Goal: Task Accomplishment & Management: Manage account settings

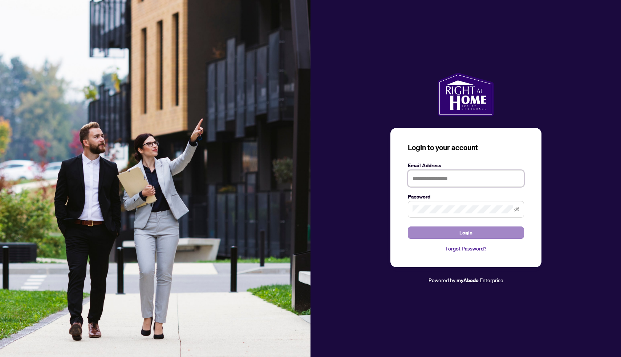
type input "**********"
click at [447, 235] on button "Login" at bounding box center [466, 232] width 116 height 12
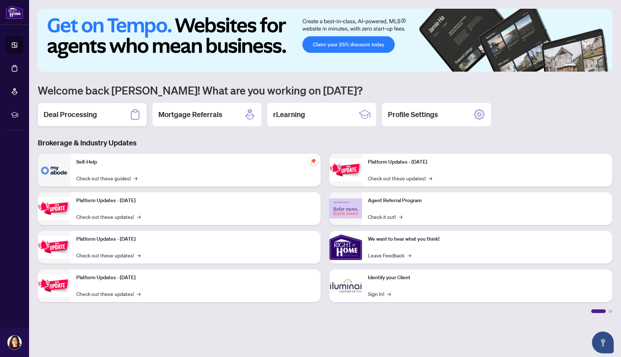
click at [82, 114] on h2 "Deal Processing" at bounding box center [70, 114] width 53 height 10
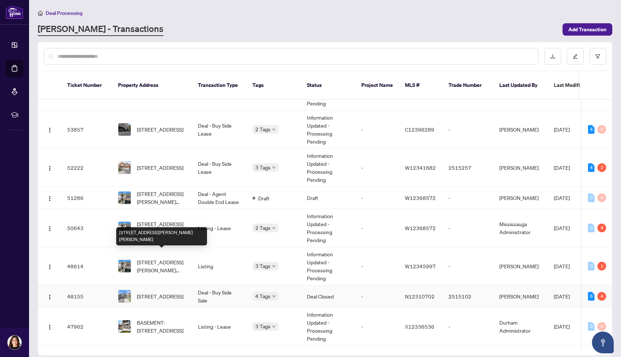
scroll to position [36, 0]
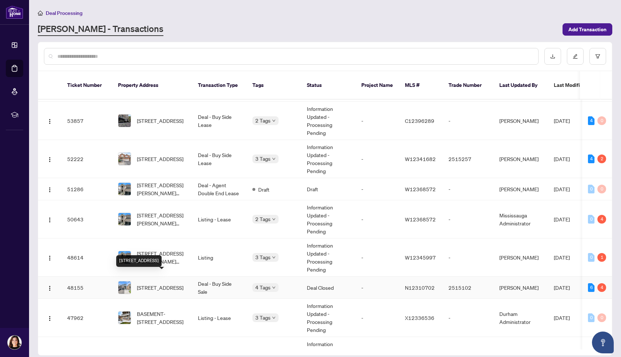
click at [153, 283] on span "[STREET_ADDRESS]" at bounding box center [160, 287] width 46 height 8
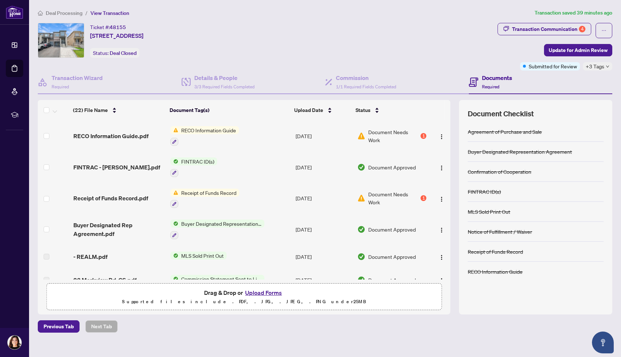
scroll to position [167, 0]
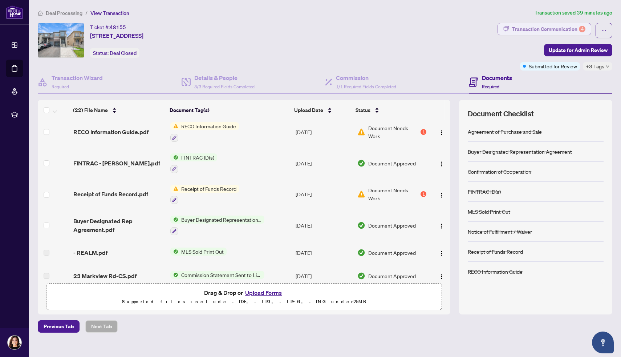
click at [527, 30] on div "Transaction Communication 4" at bounding box center [548, 29] width 73 height 12
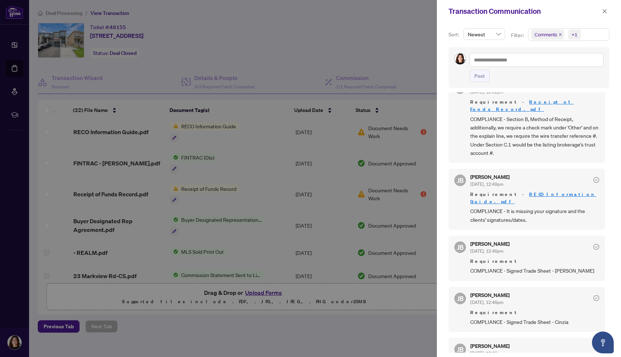
scroll to position [0, 0]
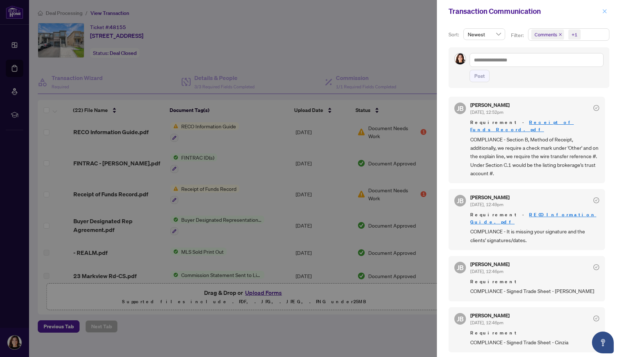
click at [607, 9] on icon "close" at bounding box center [604, 11] width 5 height 5
